Goal: Task Accomplishment & Management: Manage account settings

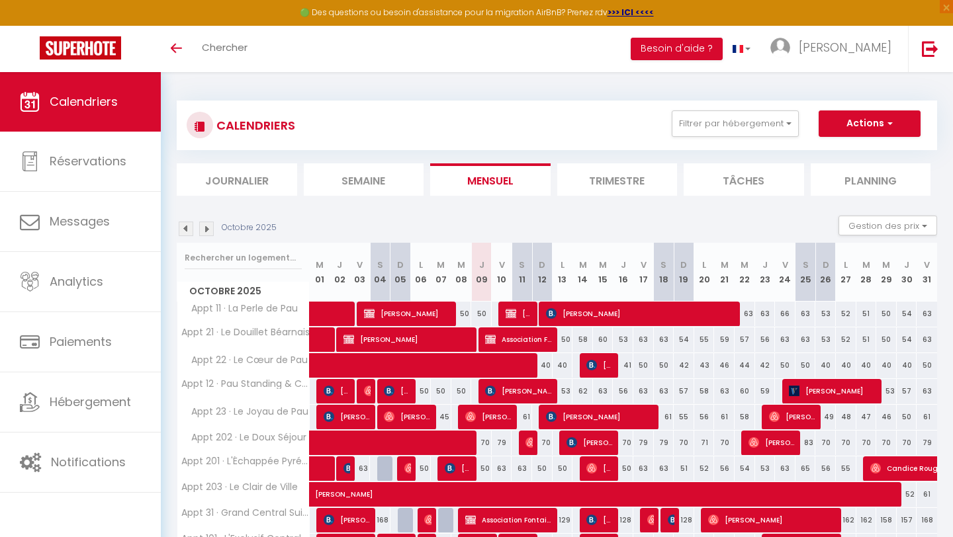
scroll to position [77, 0]
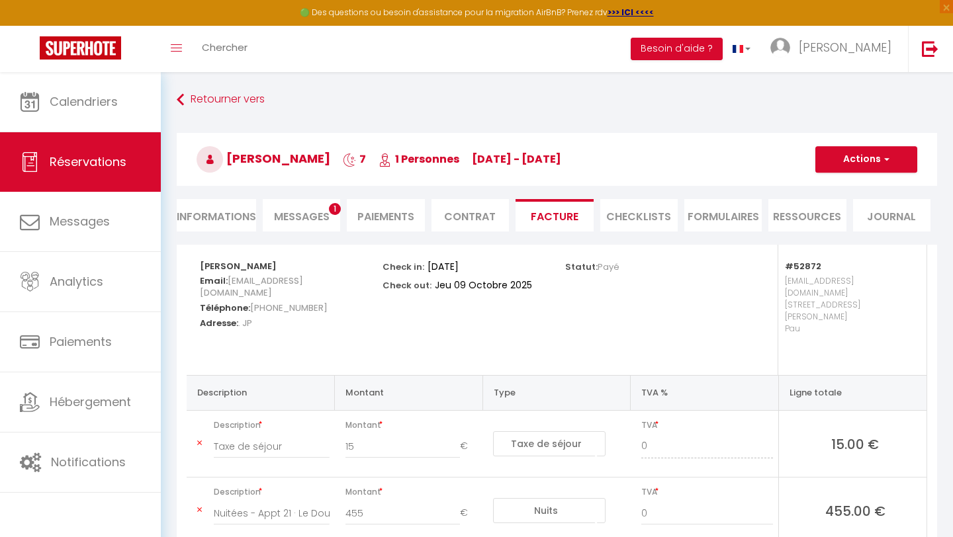
select select "taxes"
click at [72, 42] on img at bounding box center [80, 47] width 81 height 23
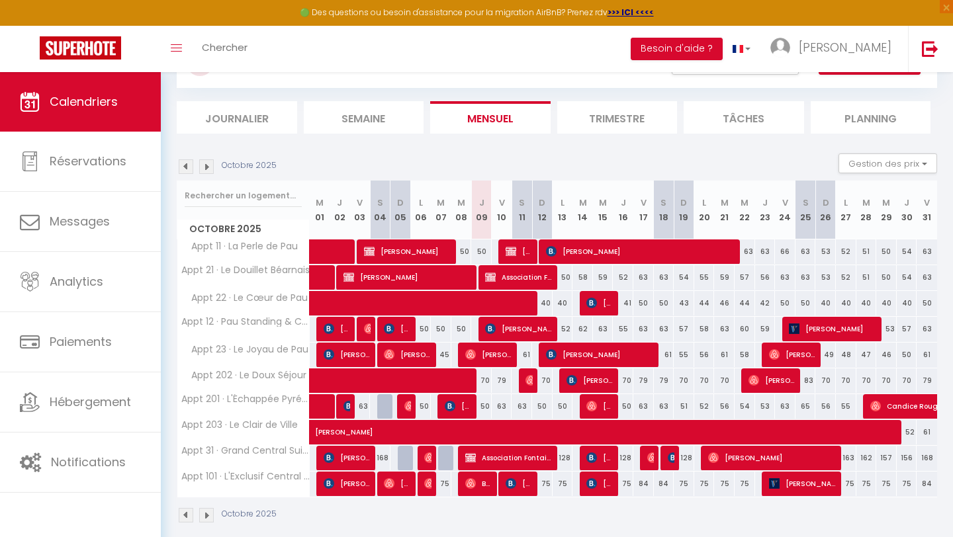
scroll to position [75, 0]
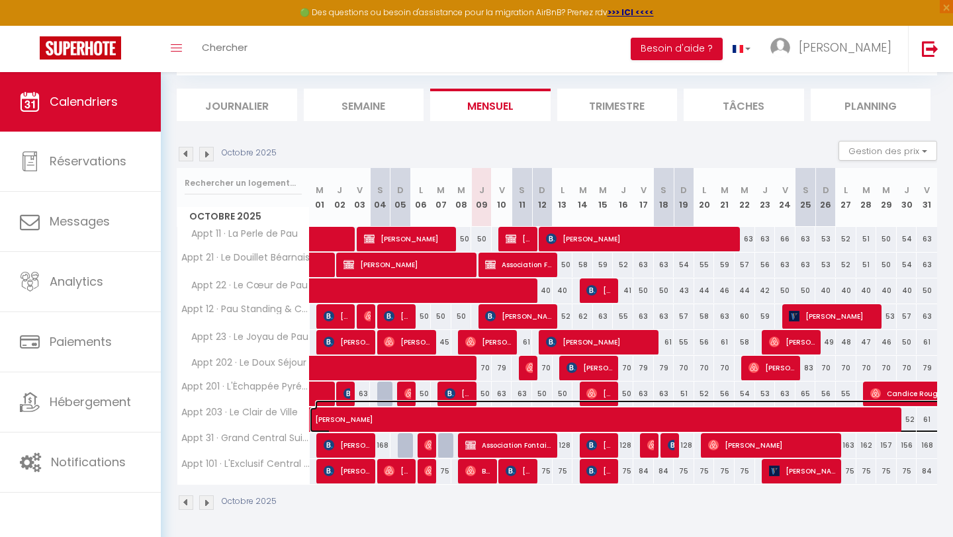
click at [612, 428] on span at bounding box center [765, 420] width 883 height 25
select select "OK"
select select "0"
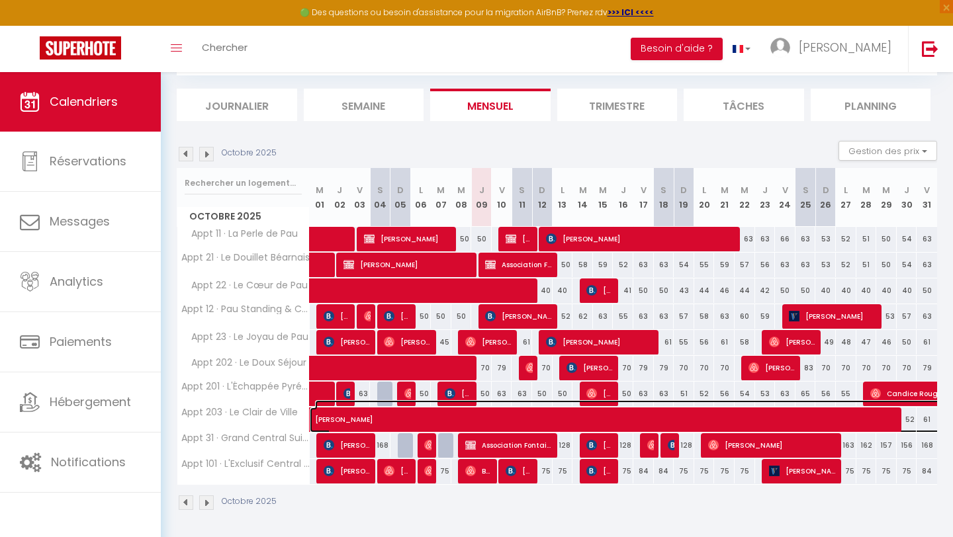
select select "1"
select select
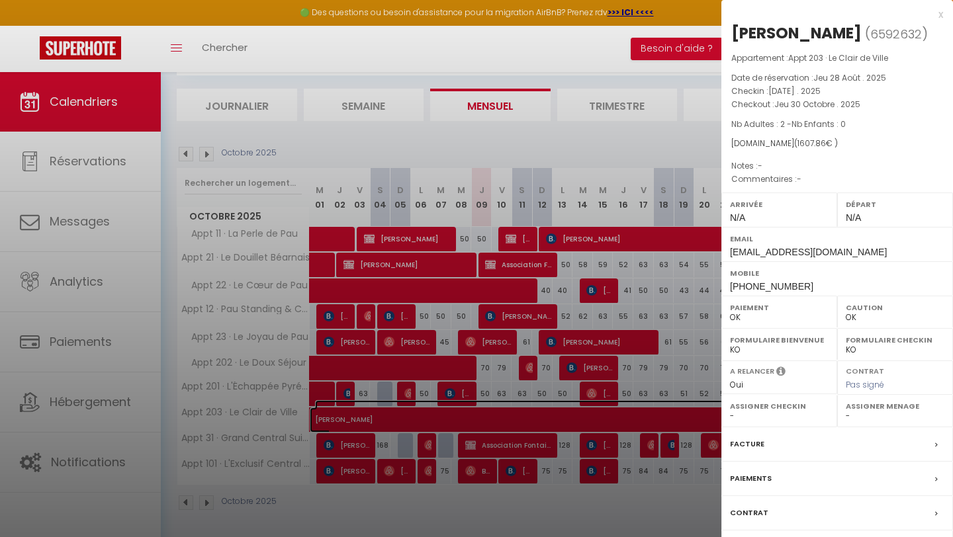
select select "51737"
click at [573, 120] on div at bounding box center [476, 268] width 953 height 537
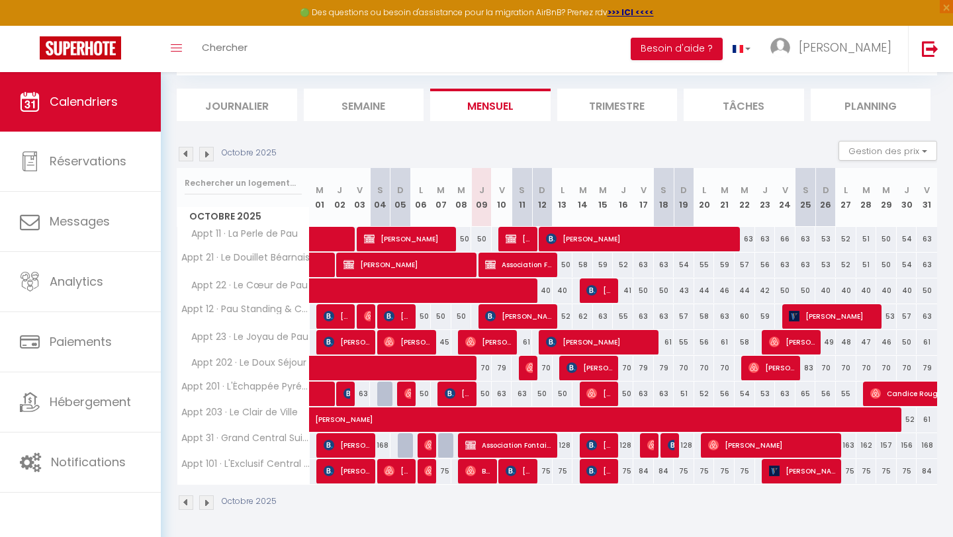
scroll to position [77, 0]
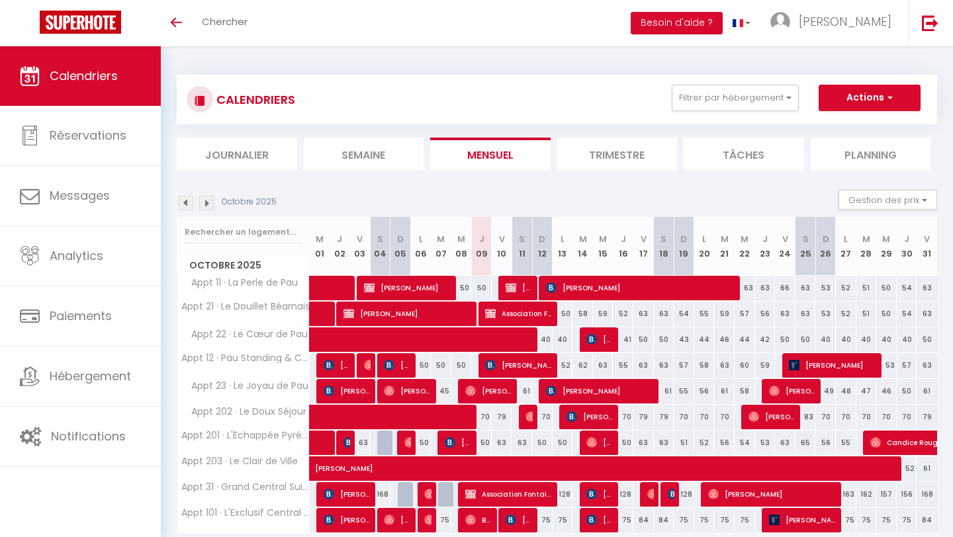
scroll to position [77, 0]
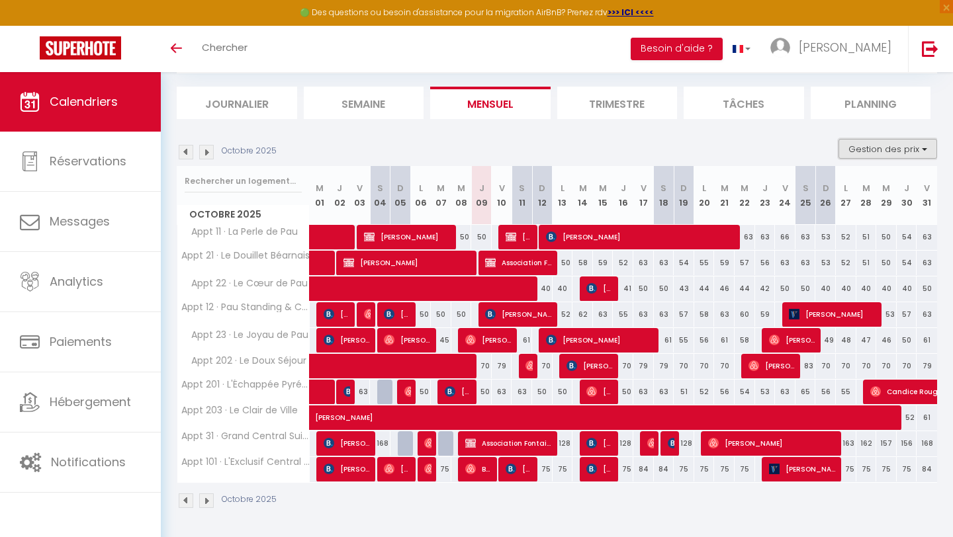
click at [863, 153] on button "Gestion des prix" at bounding box center [888, 149] width 99 height 20
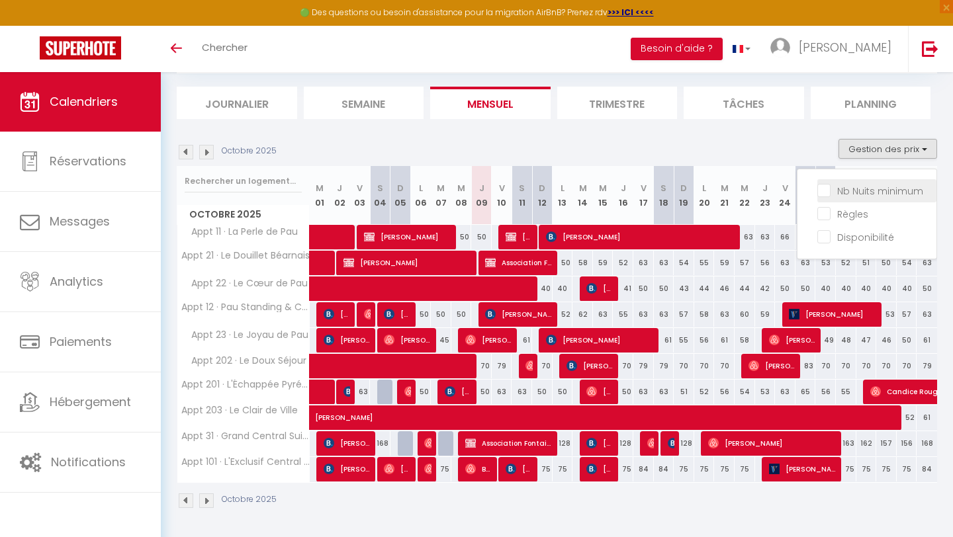
click at [853, 189] on input "Nb Nuits minimum" at bounding box center [876, 189] width 119 height 13
checkbox input "true"
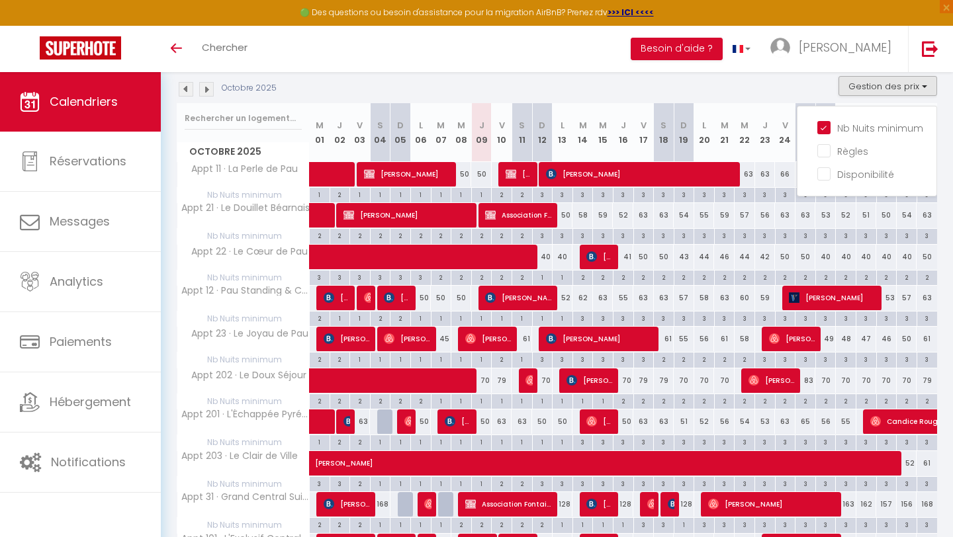
scroll to position [232, 0]
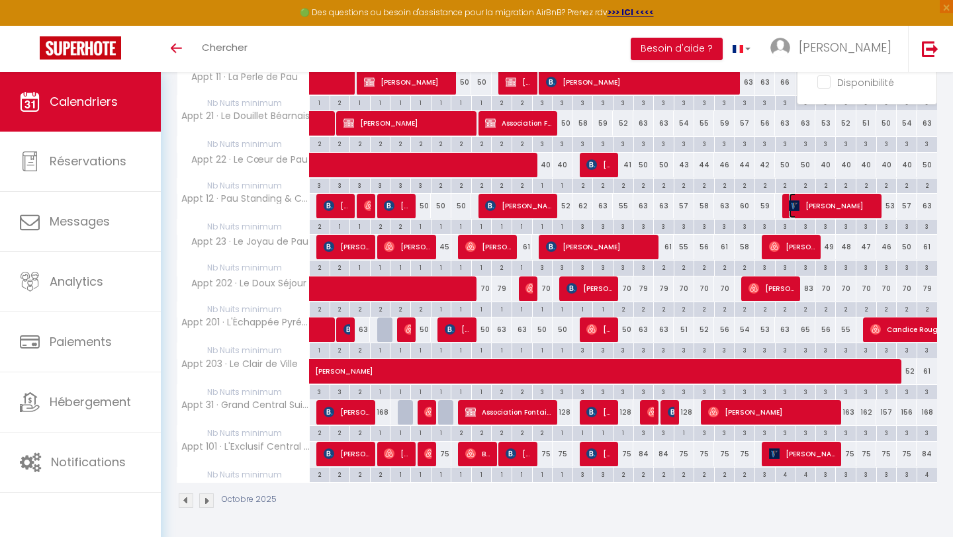
click at [809, 210] on span "[PERSON_NAME]" at bounding box center [833, 205] width 89 height 25
select select "OK"
select select "KO"
select select "1"
select select "0"
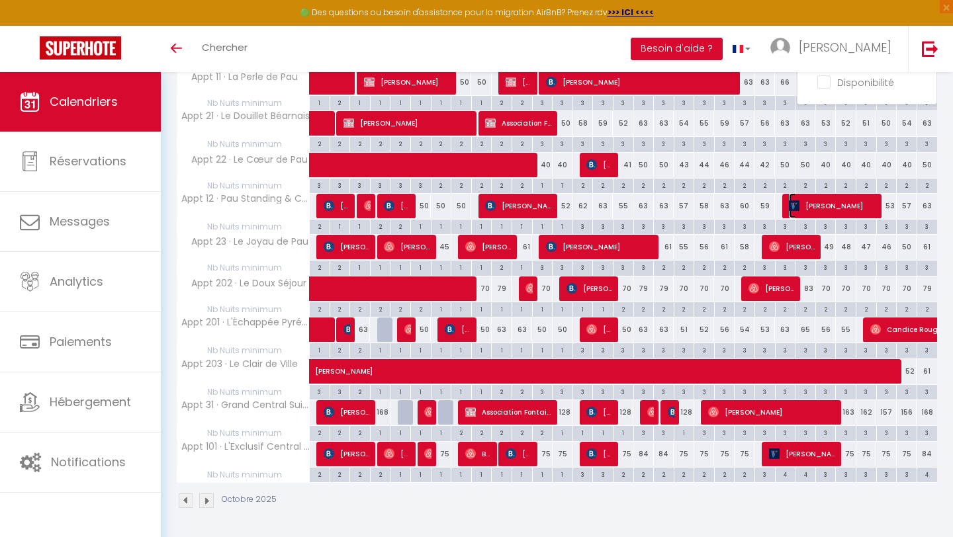
select select "1"
select select
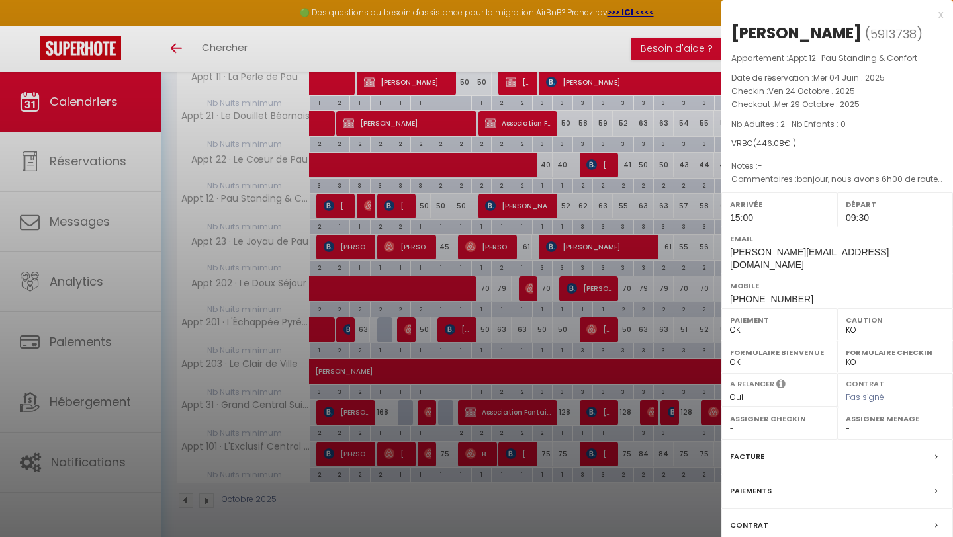
select select "51737"
click at [607, 185] on div at bounding box center [476, 268] width 953 height 537
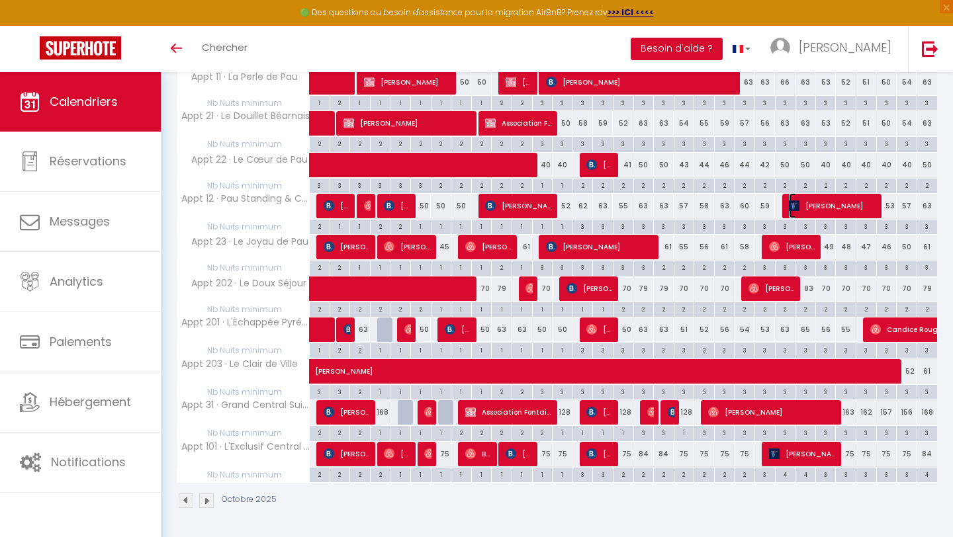
click at [861, 207] on span "[PERSON_NAME]" at bounding box center [833, 205] width 89 height 25
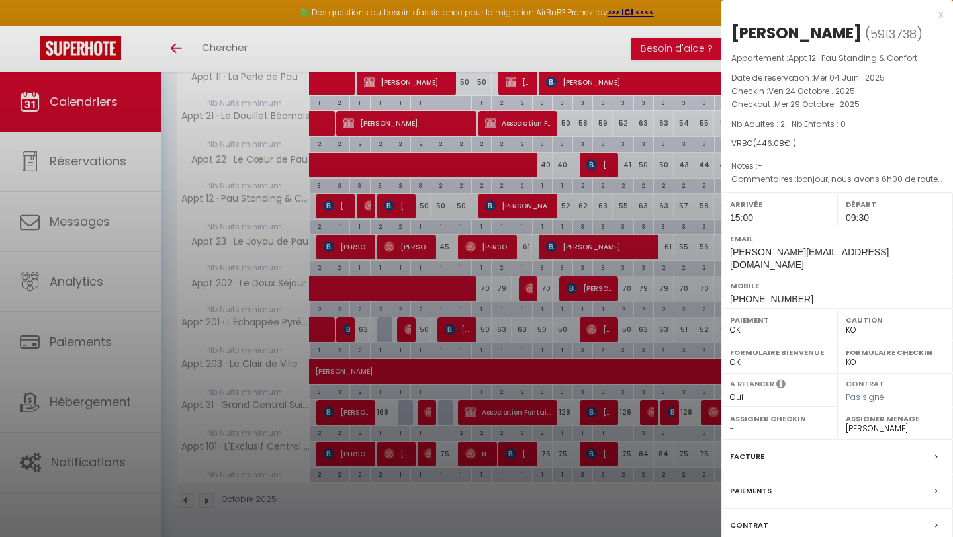
click at [775, 445] on div "Facture" at bounding box center [837, 457] width 232 height 34
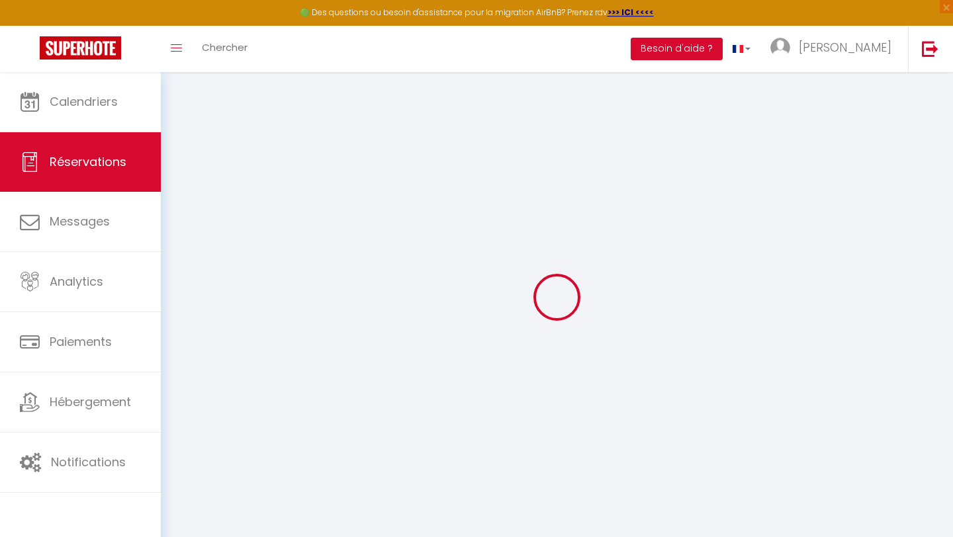
select select "cleaning"
select select "taxes"
select select
checkbox input "false"
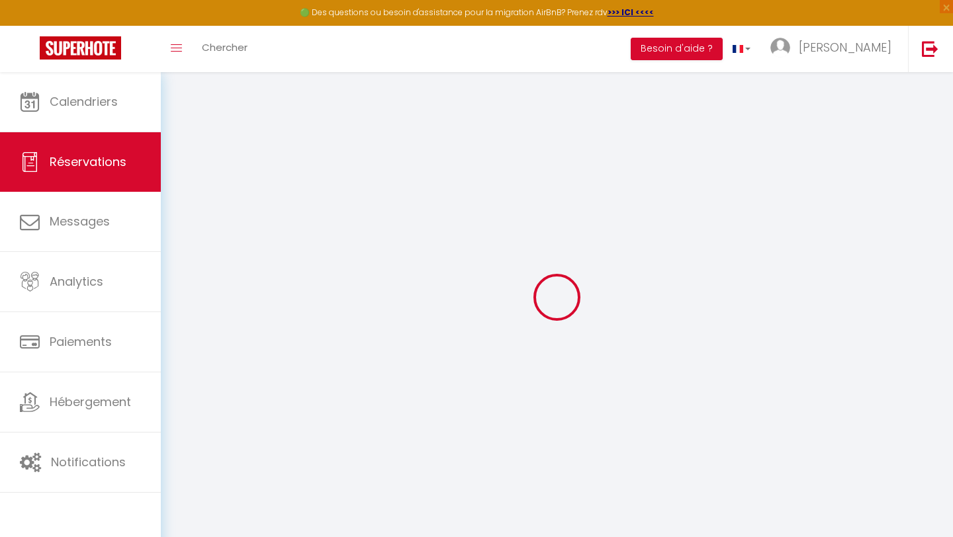
type textarea "bonjour, nous avons 6h00 de route nous ferons le maximum pour arrivée a l heure…"
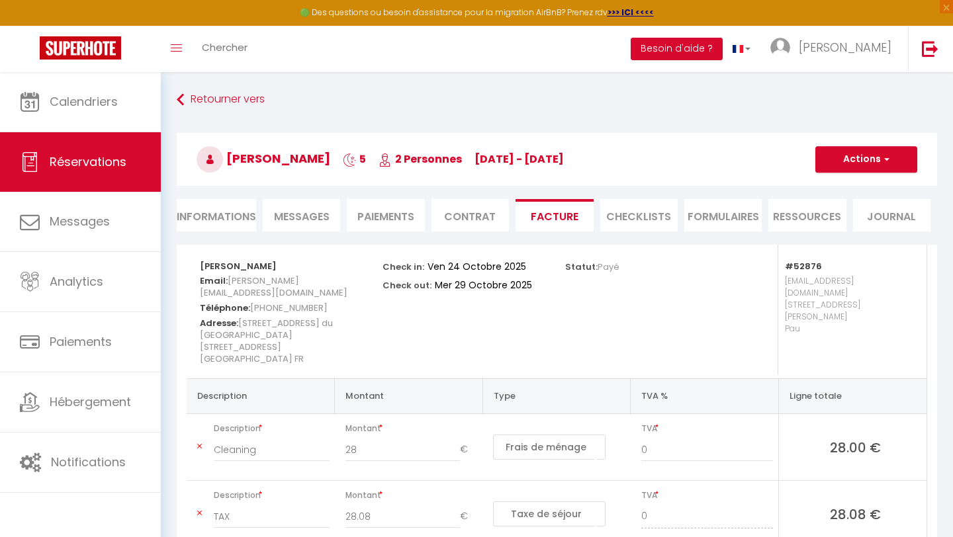
click at [217, 220] on li "Informations" at bounding box center [216, 215] width 79 height 32
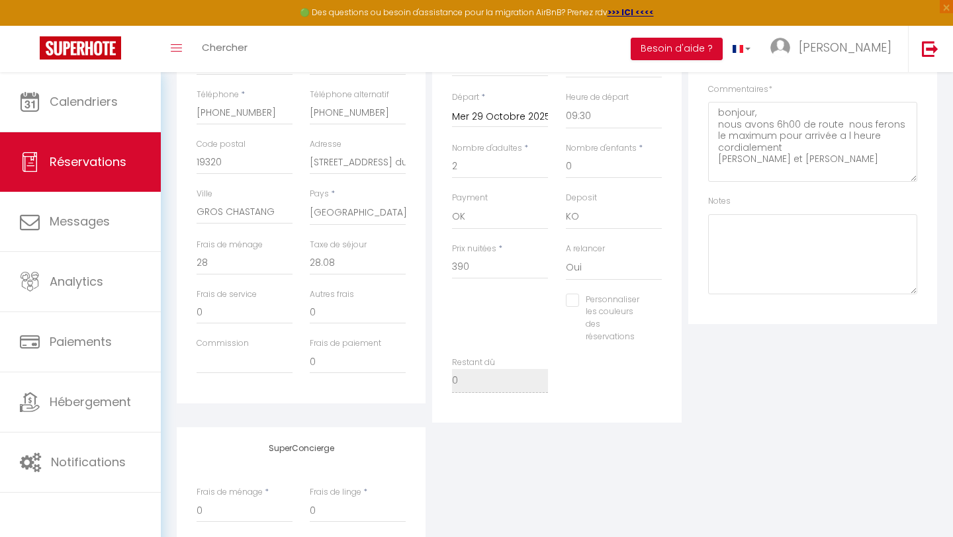
scroll to position [471, 0]
